Goal: Task Accomplishment & Management: Manage account settings

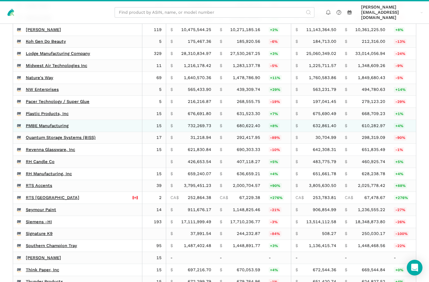
scroll to position [1019, 0]
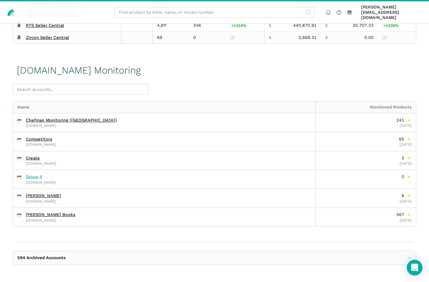
click at [32, 177] on link "Group 4" at bounding box center [34, 176] width 16 height 5
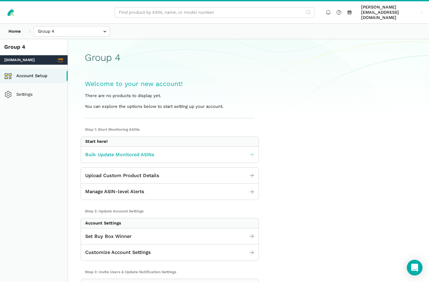
click at [115, 151] on span "Bulk Update Monitored ASINs" at bounding box center [119, 155] width 69 height 8
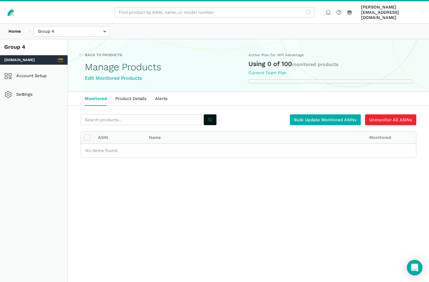
click at [264, 159] on main "Back to Products Manage Products Edit Monitored Products Active Plan for MPI Ad…" at bounding box center [248, 110] width 361 height 142
click at [87, 134] on label at bounding box center [87, 137] width 7 height 6
click at [85, 134] on input "checkbox" at bounding box center [84, 134] width 0 height 0
click at [316, 114] on link "Bulk Update Monitored ASINs" at bounding box center [325, 119] width 71 height 11
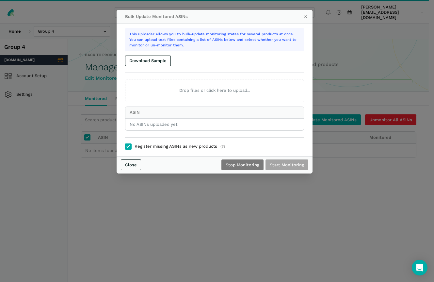
click at [161, 209] on div "Bulk Update Monitored ASINs × This uploader allows you to bulk-update monitorin…" at bounding box center [217, 141] width 434 height 282
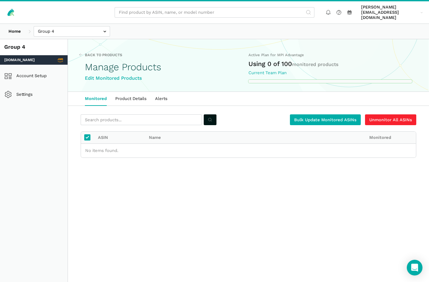
click at [86, 134] on label at bounding box center [87, 137] width 7 height 6
click at [85, 134] on input "checkbox" at bounding box center [84, 134] width 0 height 0
checkbox input "false"
click at [344, 114] on link "Bulk Update Monitored ASINs" at bounding box center [325, 119] width 71 height 11
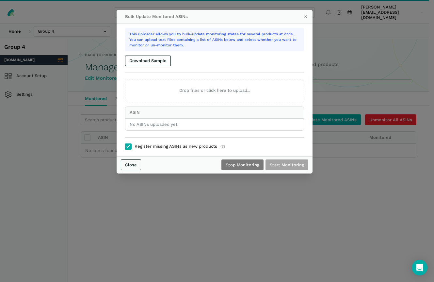
click at [197, 220] on div "Bulk Update Monitored ASINs × This uploader allows you to bulk-update monitorin…" at bounding box center [217, 141] width 434 height 282
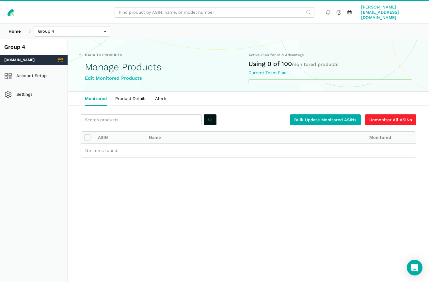
click at [383, 9] on span "[PERSON_NAME][EMAIL_ADDRESS][DOMAIN_NAME]" at bounding box center [389, 13] width 57 height 16
click at [392, 40] on link "Log out" at bounding box center [398, 46] width 51 height 12
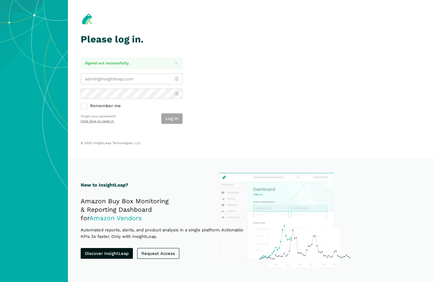
type input "[PERSON_NAME][EMAIL_ADDRESS][DOMAIN_NAME]"
